Goal: Find specific page/section: Find specific page/section

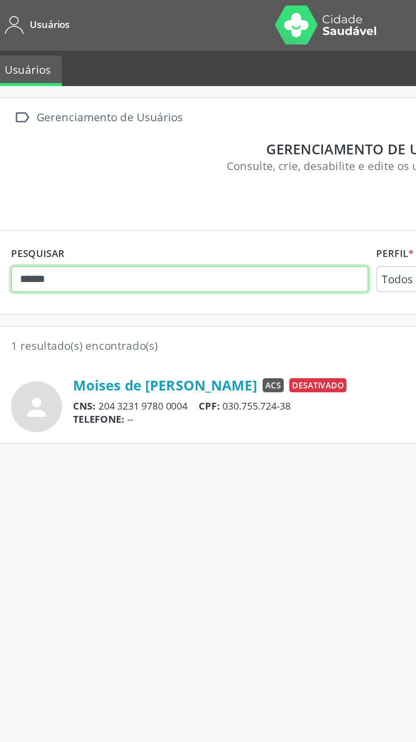
click at [52, 154] on input "******" at bounding box center [108, 151] width 193 height 14
type input "*"
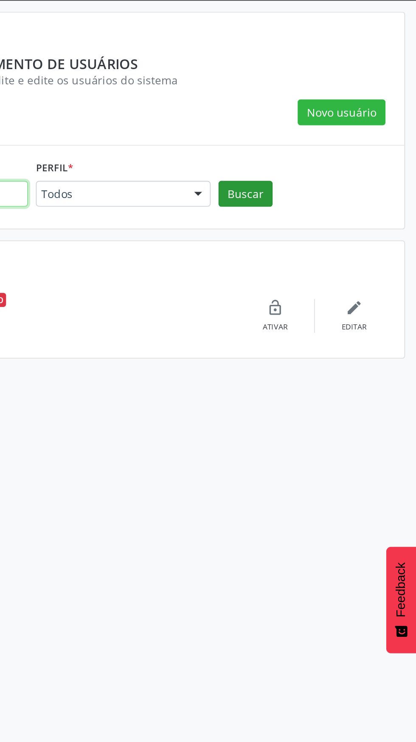
type input "********"
click at [320, 152] on button "Buscar" at bounding box center [323, 151] width 29 height 14
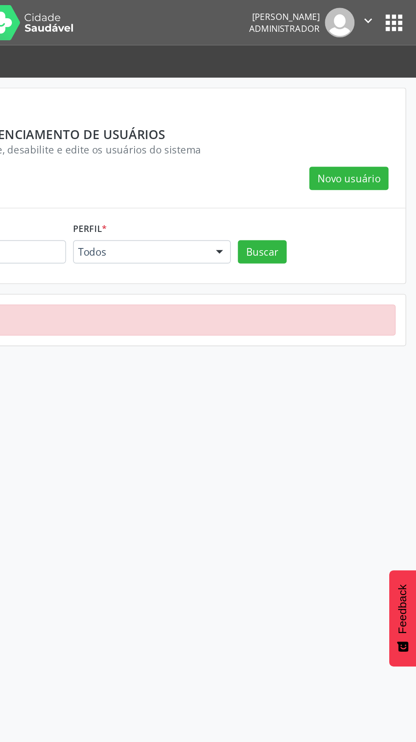
click at [399, 20] on button "apps" at bounding box center [402, 13] width 15 height 15
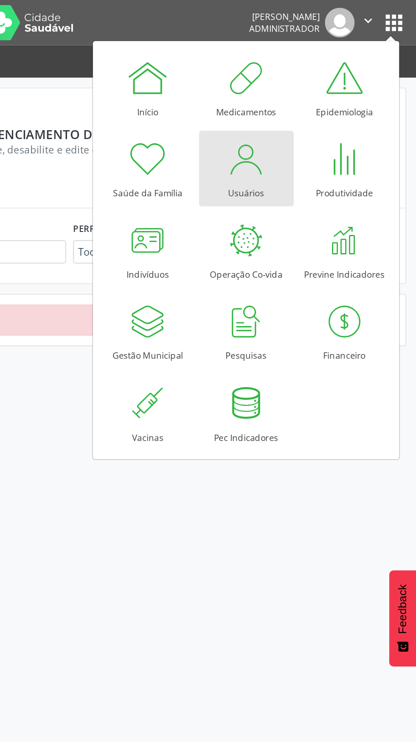
click at [301, 109] on link "Usuários" at bounding box center [313, 100] width 57 height 45
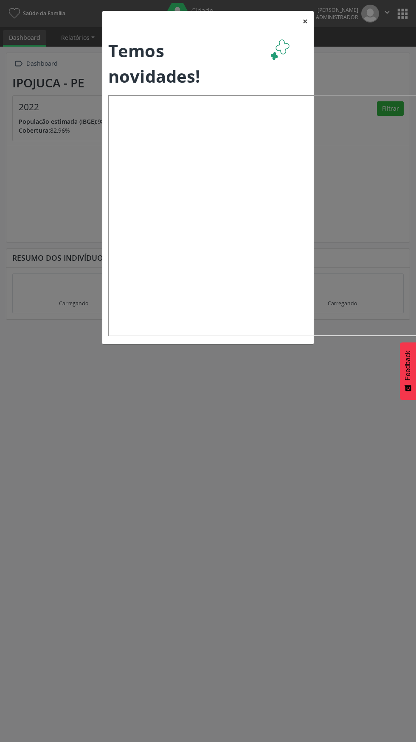
click at [305, 21] on button "×" at bounding box center [304, 21] width 17 height 21
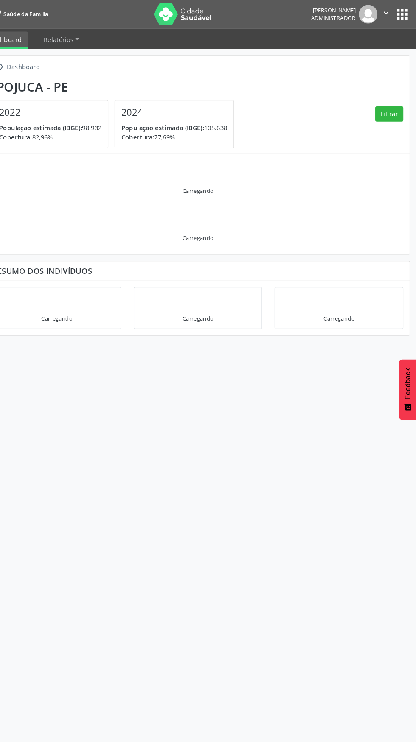
click at [402, 16] on button "apps" at bounding box center [402, 13] width 15 height 15
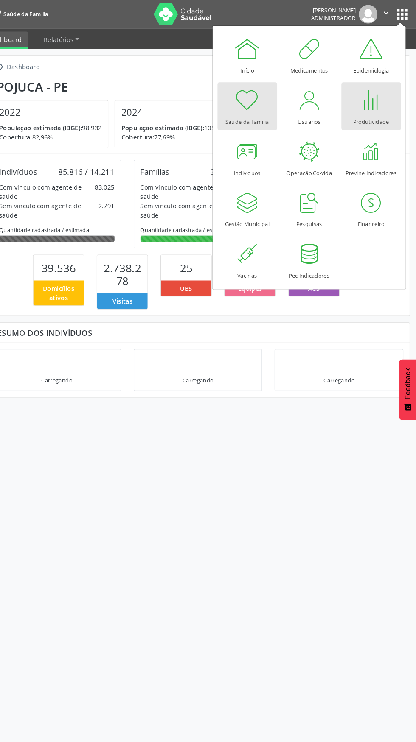
click at [375, 98] on div at bounding box center [372, 95] width 25 height 25
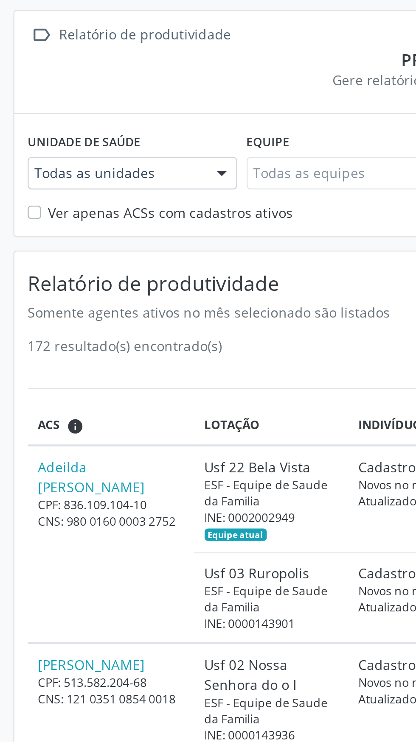
click at [98, 127] on div at bounding box center [98, 125] width 13 height 14
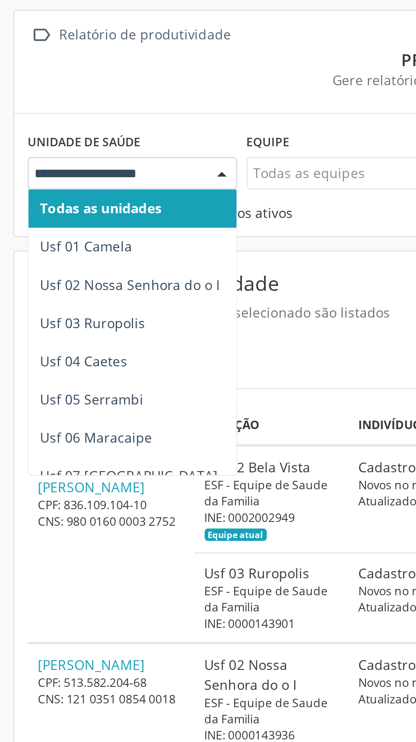
click at [24, 162] on span "Usf 01 Camela" at bounding box center [38, 158] width 41 height 8
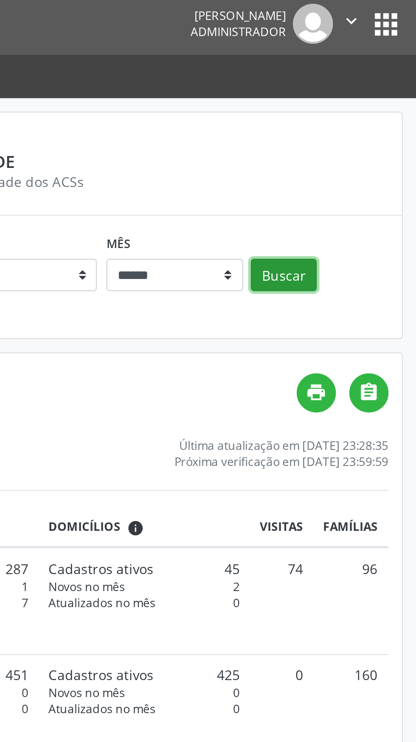
click at [356, 130] on button "Buscar" at bounding box center [356, 125] width 29 height 14
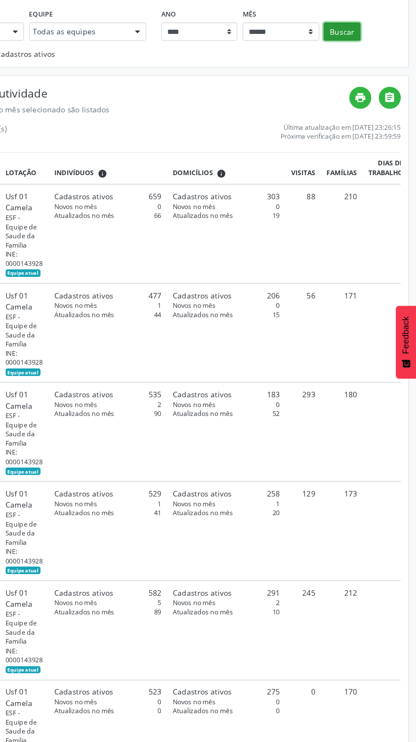
click at [358, 123] on button "Buscar" at bounding box center [356, 125] width 29 height 14
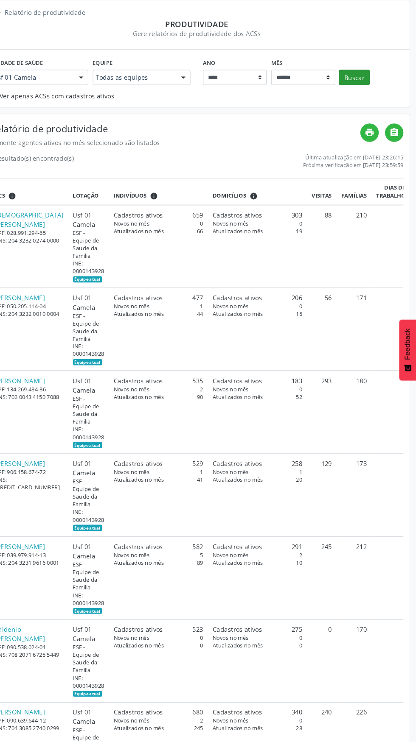
scroll to position [20, 0]
